Goal: Information Seeking & Learning: Check status

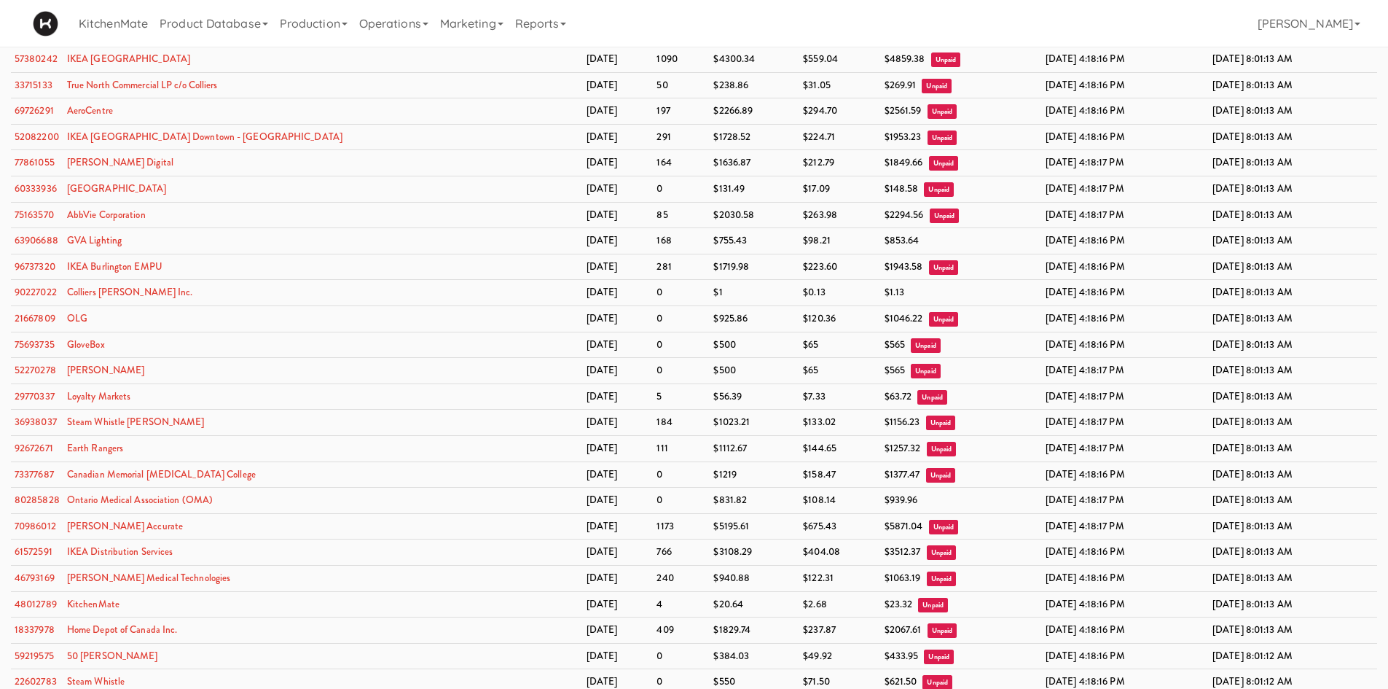
scroll to position [2240, 0]
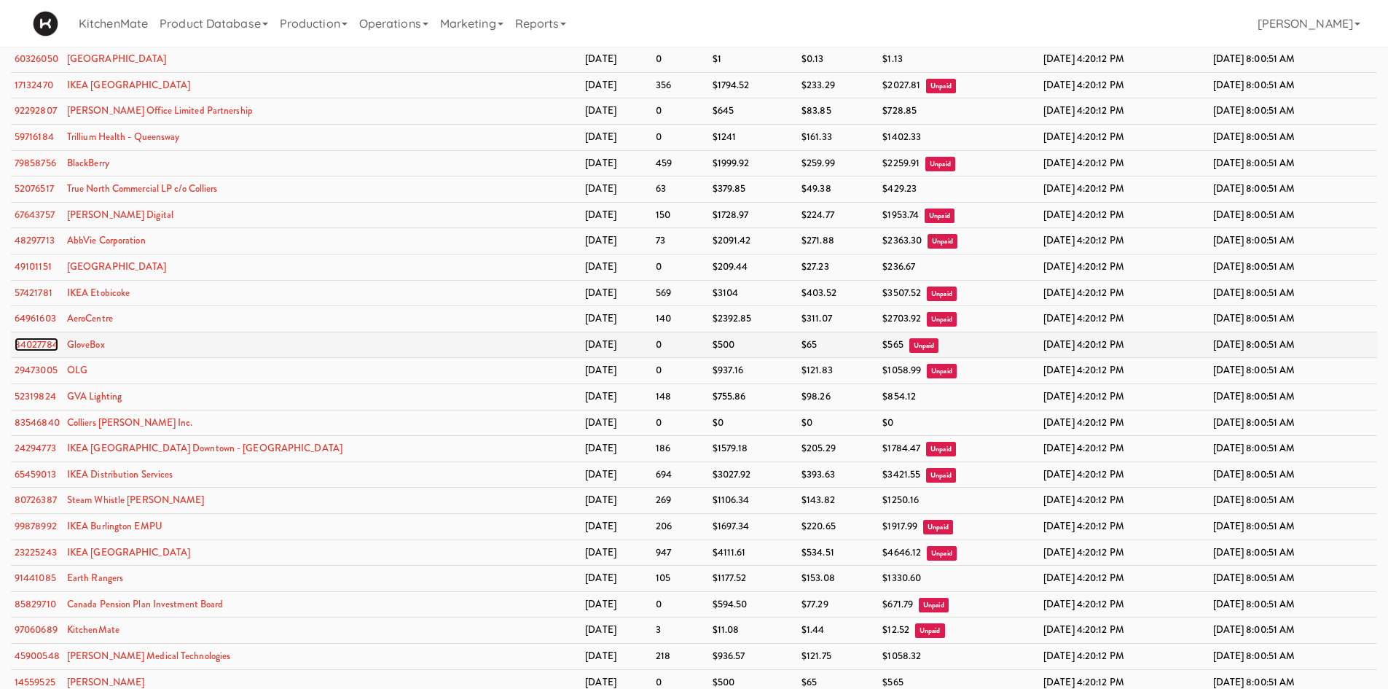
click at [27, 344] on link "84027784" at bounding box center [37, 344] width 44 height 14
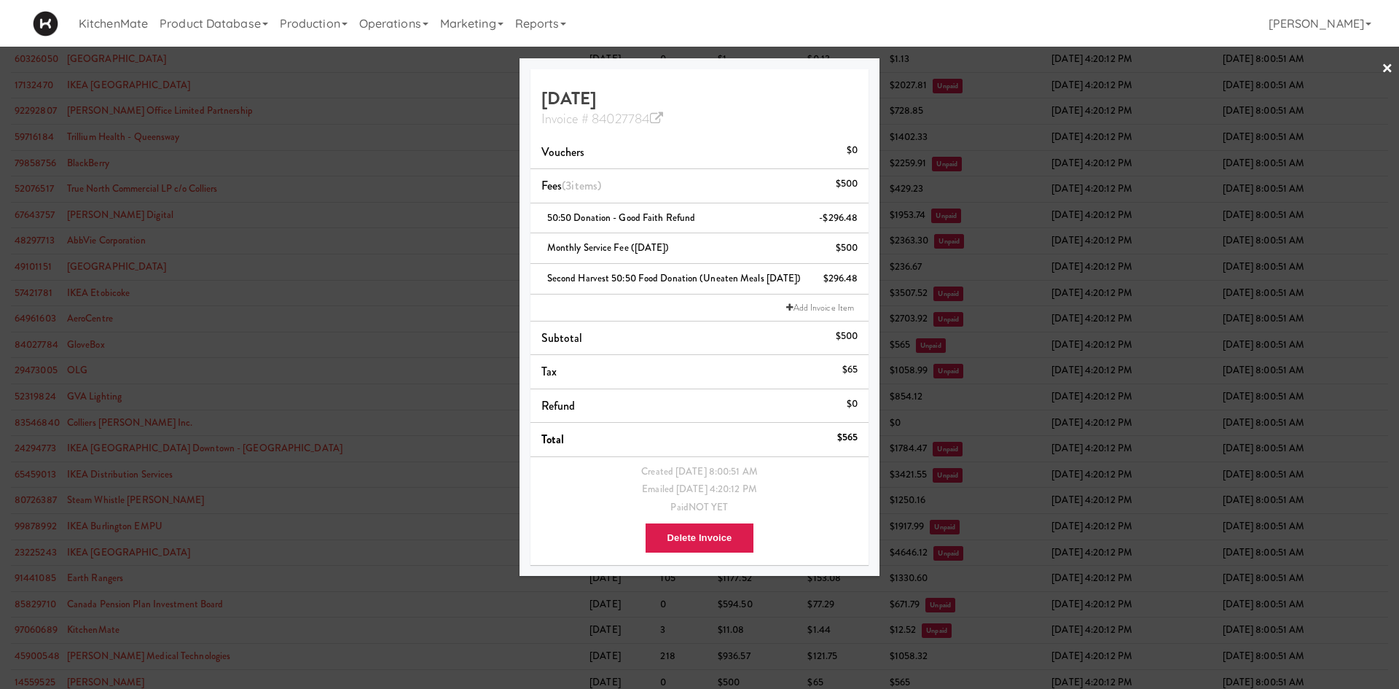
click at [220, 282] on div at bounding box center [699, 344] width 1399 height 689
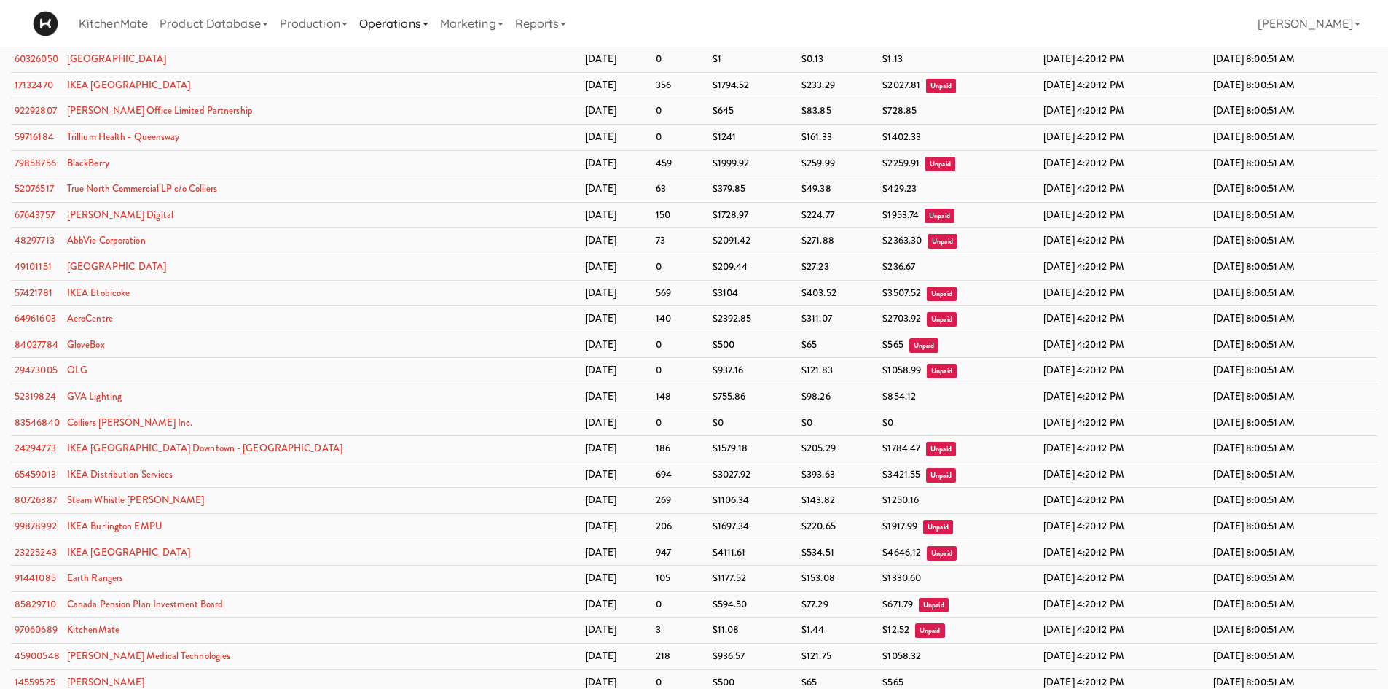
click at [394, 28] on link "Operations" at bounding box center [393, 23] width 81 height 47
click at [433, 93] on link "Companies" at bounding box center [411, 90] width 117 height 26
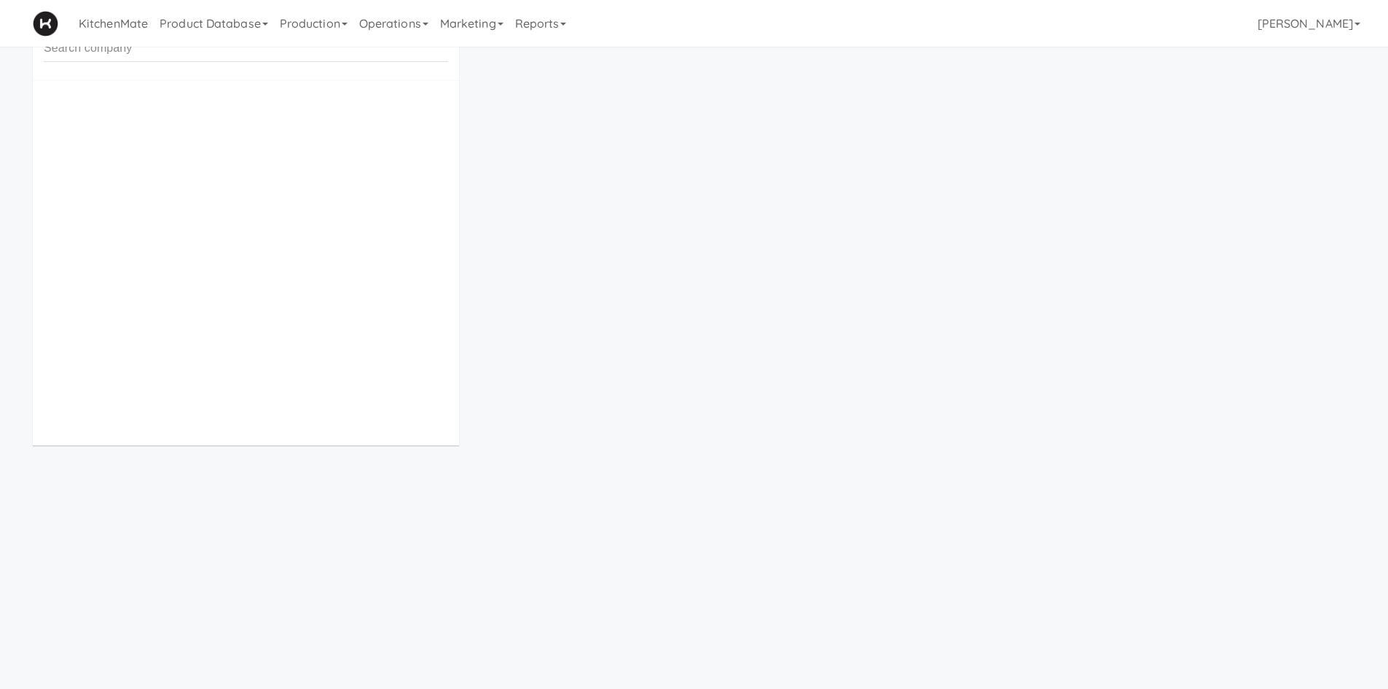
scroll to position [47, 0]
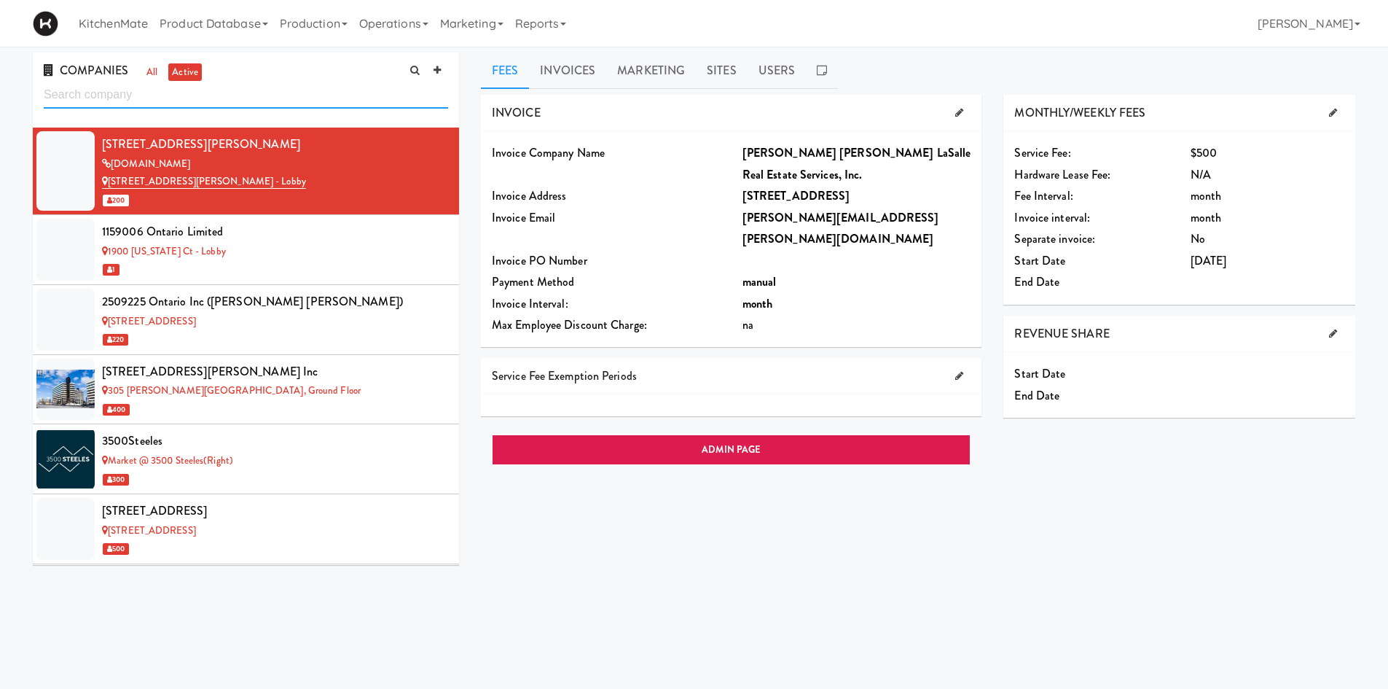
click at [266, 93] on input "text" at bounding box center [246, 95] width 404 height 27
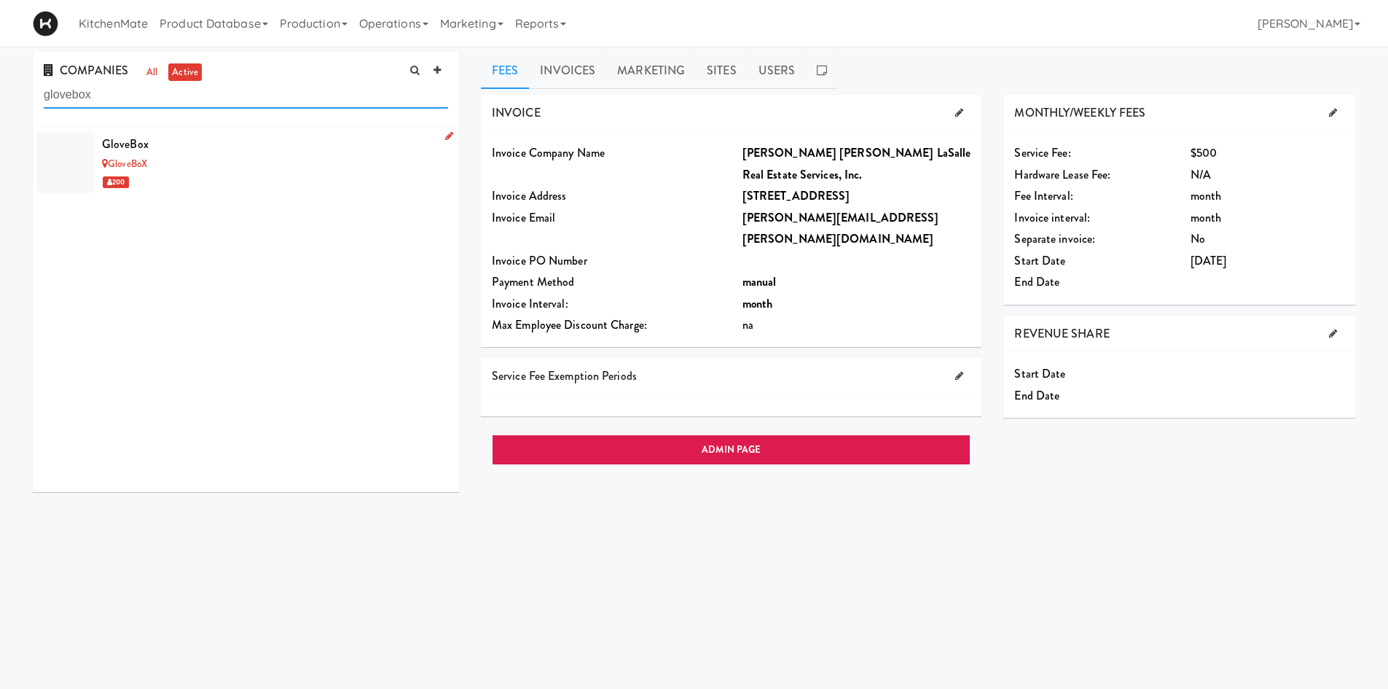
type input "glovebox"
click at [250, 146] on div "GloveBox" at bounding box center [275, 144] width 346 height 22
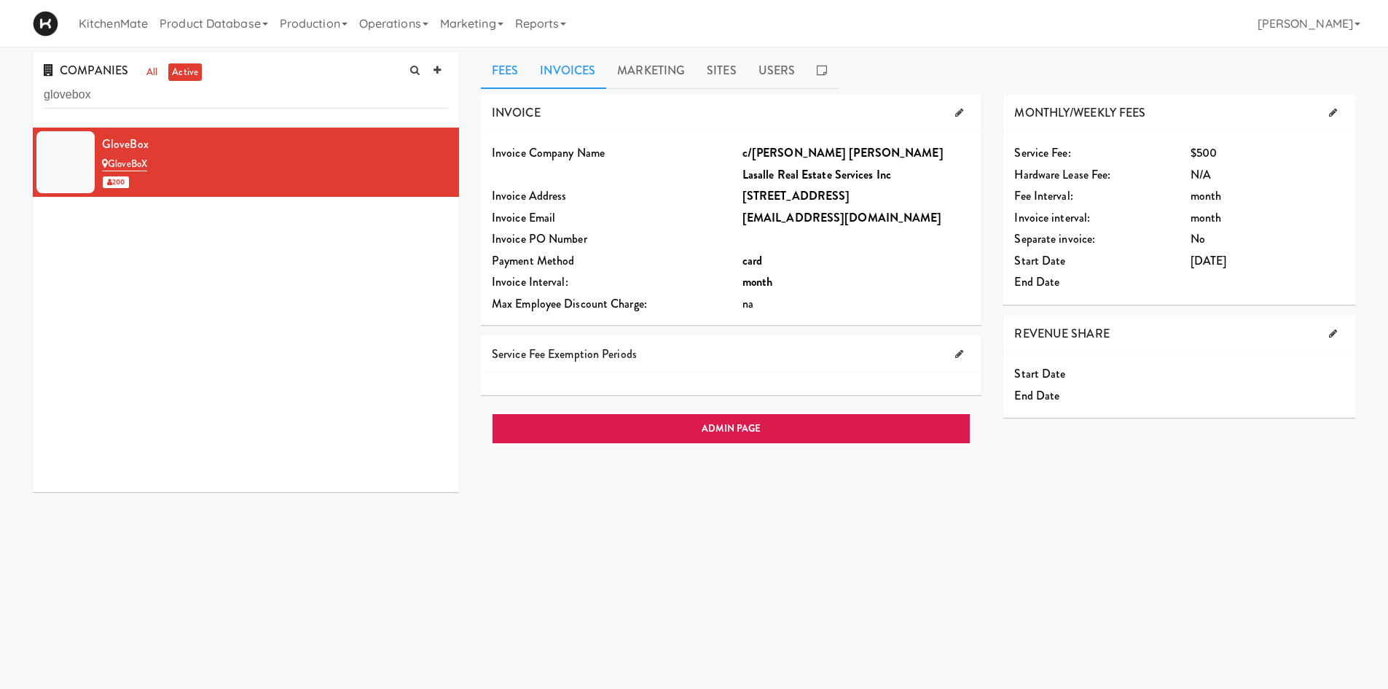
click at [558, 63] on link "Invoices" at bounding box center [567, 70] width 77 height 36
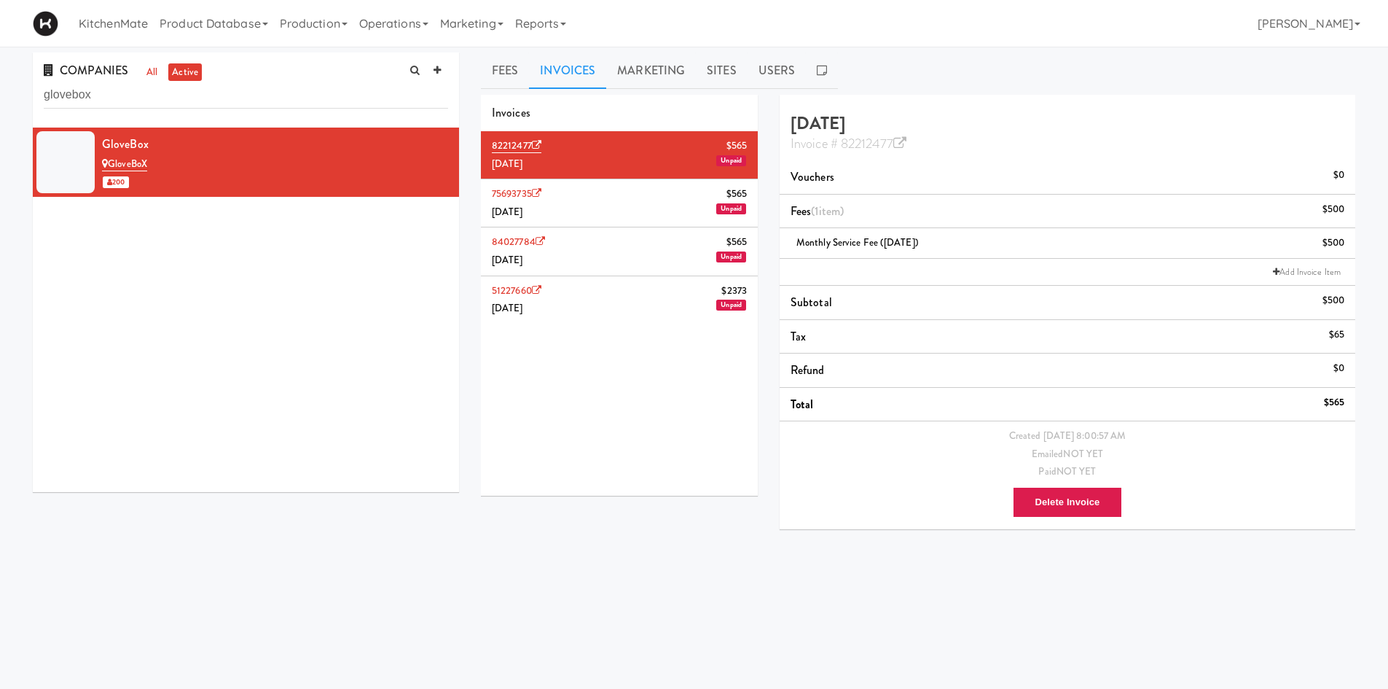
click at [668, 254] on li "84027784 $565 June 2025 Unpaid" at bounding box center [619, 251] width 277 height 48
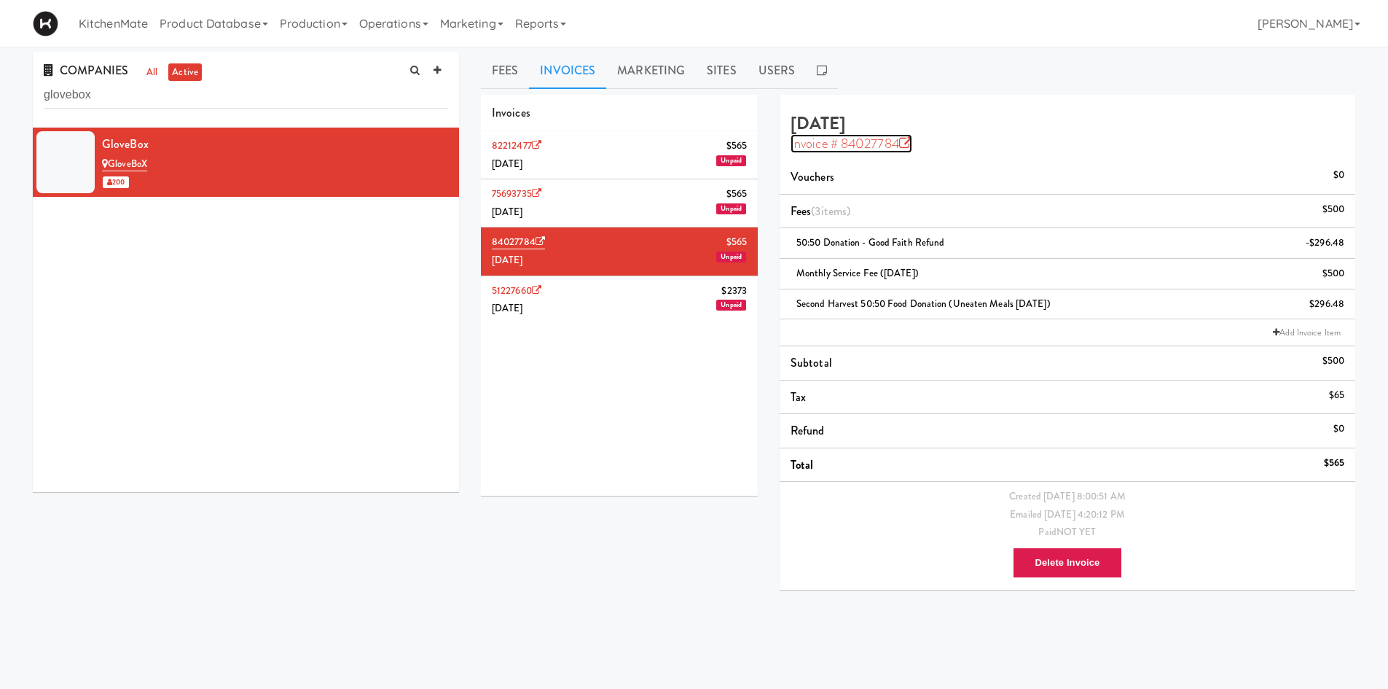
click at [911, 145] on icon at bounding box center [905, 143] width 13 height 13
drag, startPoint x: 657, startPoint y: 208, endPoint x: 672, endPoint y: 200, distance: 17.0
click at [657, 208] on li "75693735 $565 July 2025 Unpaid" at bounding box center [619, 203] width 277 height 48
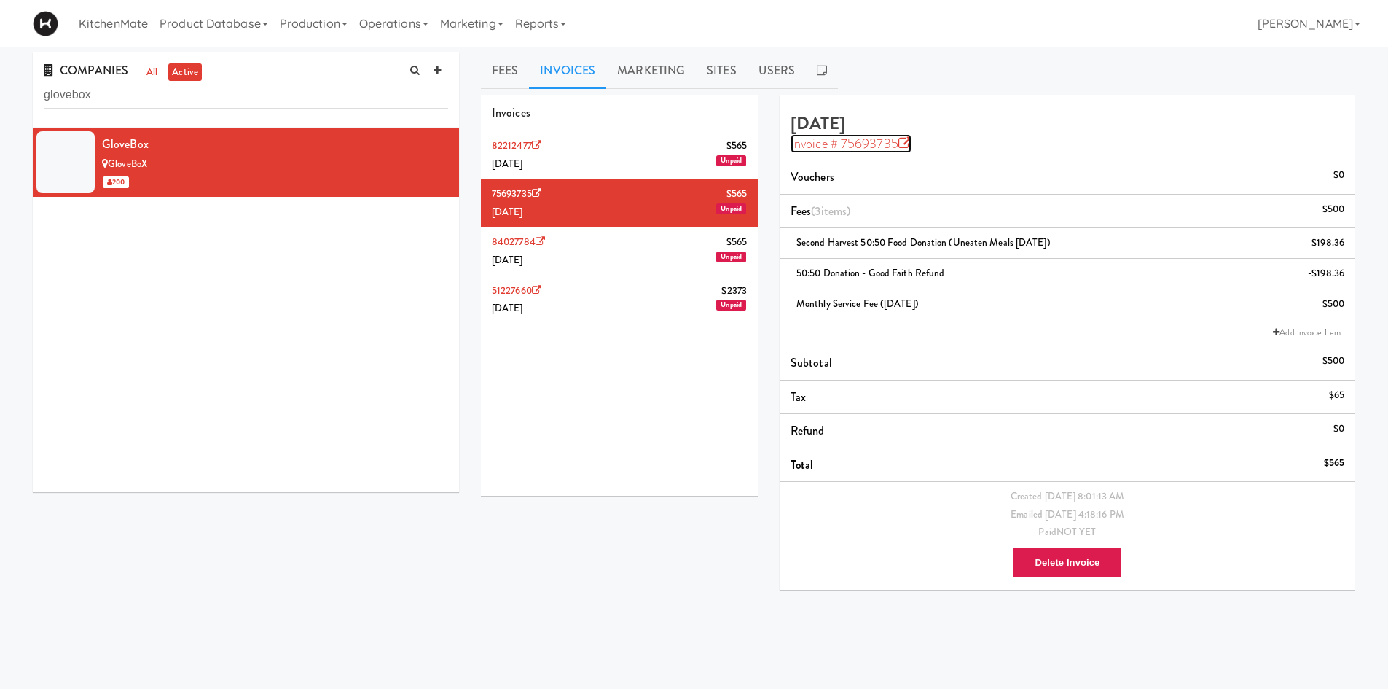
click at [906, 141] on icon at bounding box center [905, 143] width 13 height 13
click at [681, 157] on li "82212477 $565 August 2025 Unpaid" at bounding box center [619, 155] width 277 height 48
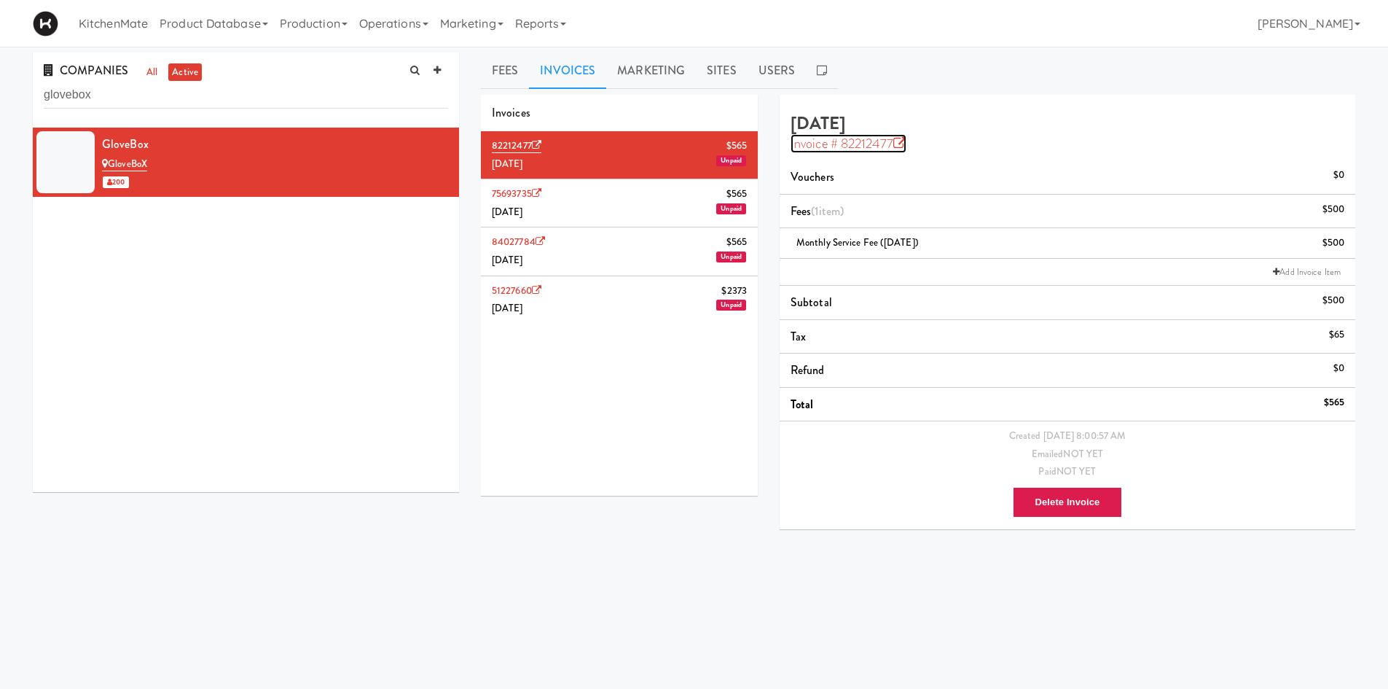
click at [899, 145] on icon at bounding box center [900, 143] width 13 height 13
